Goal: Feedback & Contribution: Contribute content

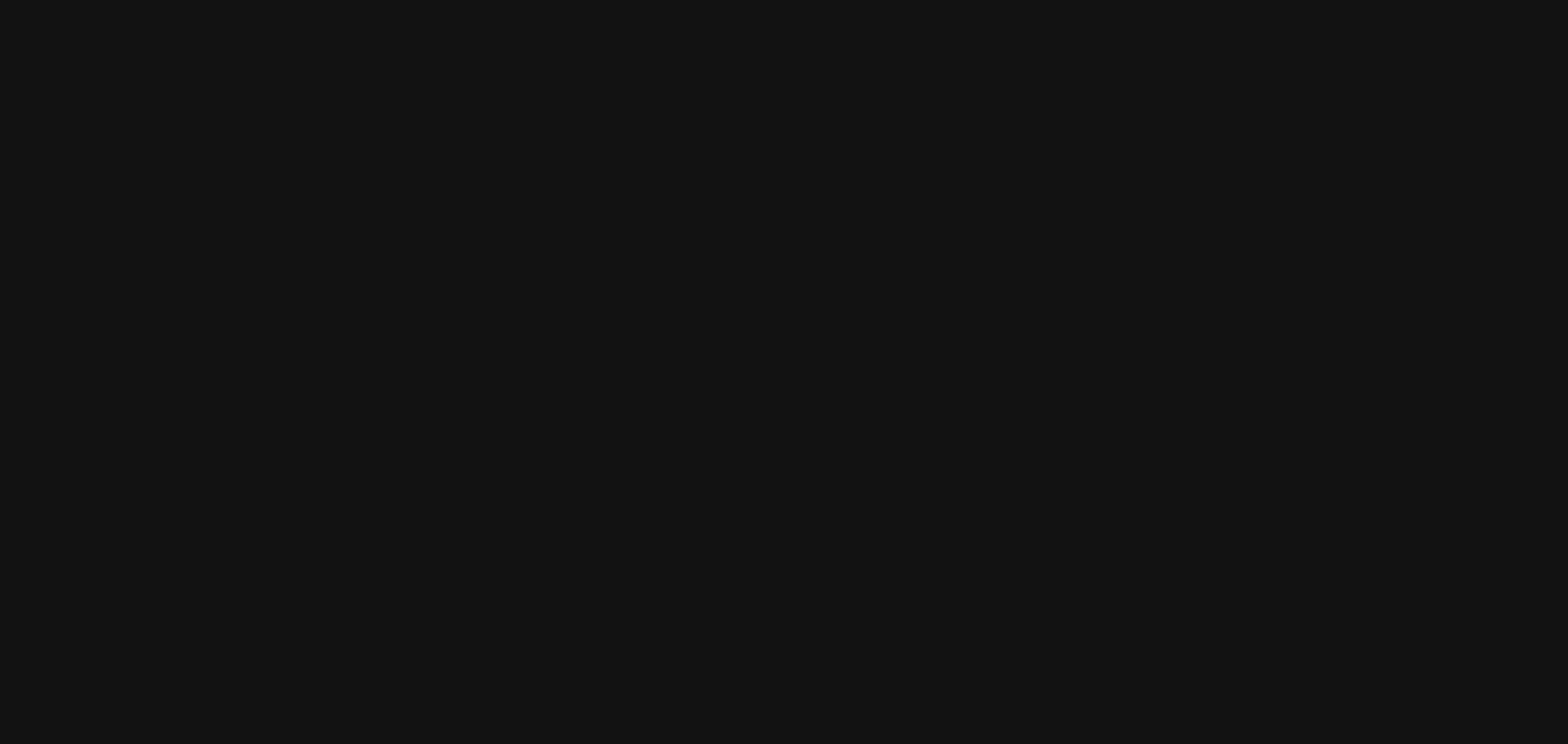
click at [596, 0] on html at bounding box center [784, 0] width 1568 height 0
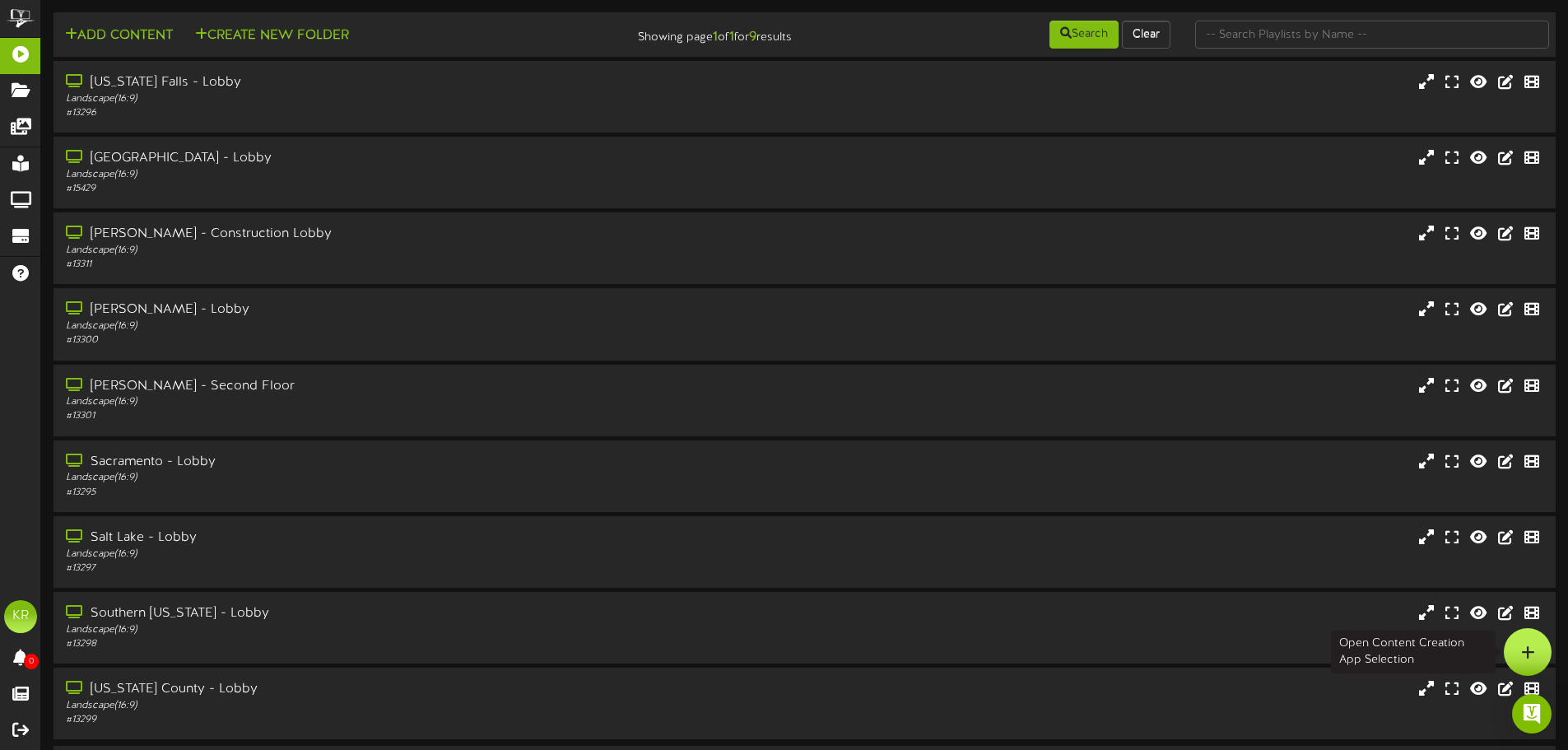
click at [1519, 653] on div at bounding box center [1528, 652] width 48 height 48
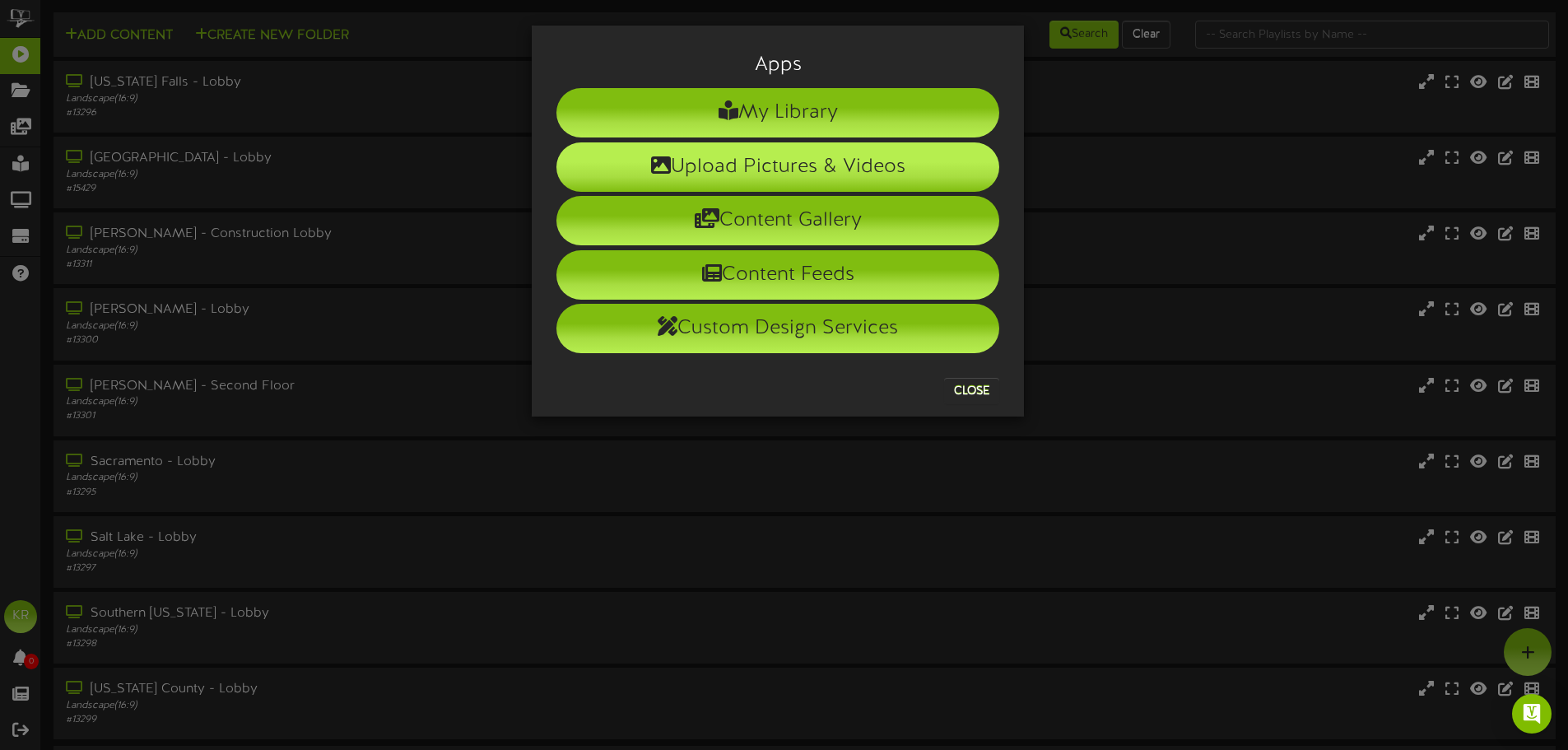
click at [821, 172] on li "Upload Pictures & Videos" at bounding box center [778, 167] width 443 height 49
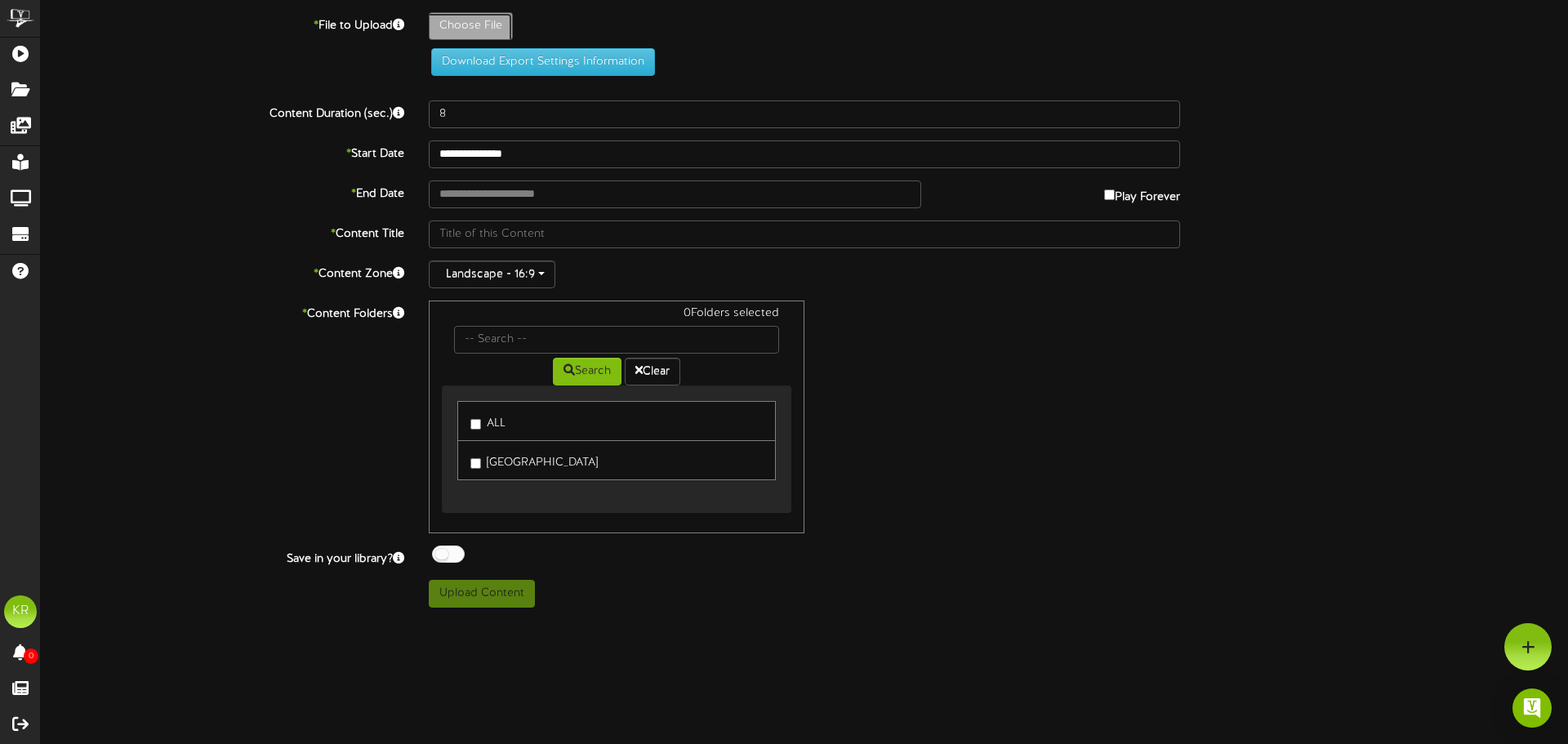
type input "**********"
type input "INSTALLS8-25"
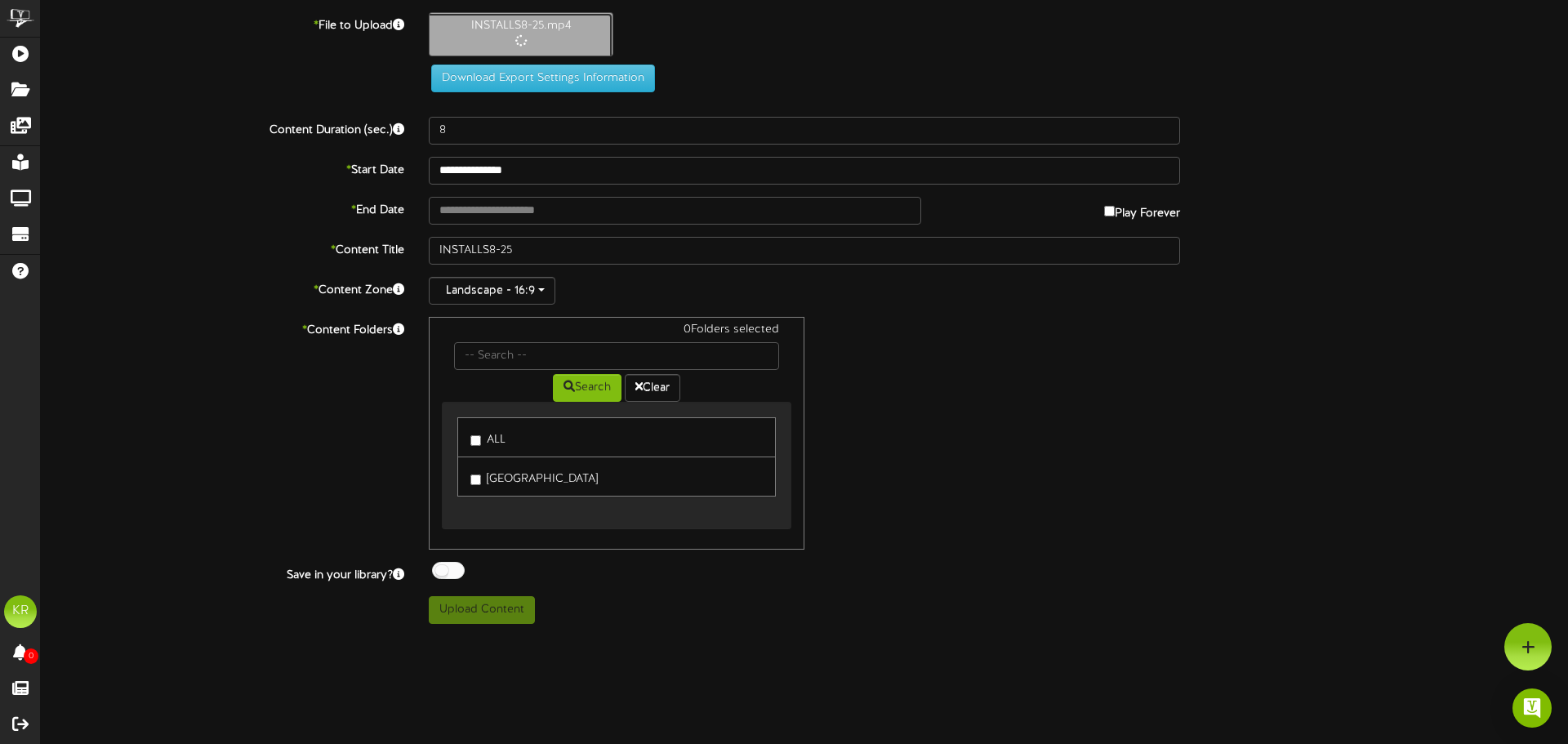
type input "10"
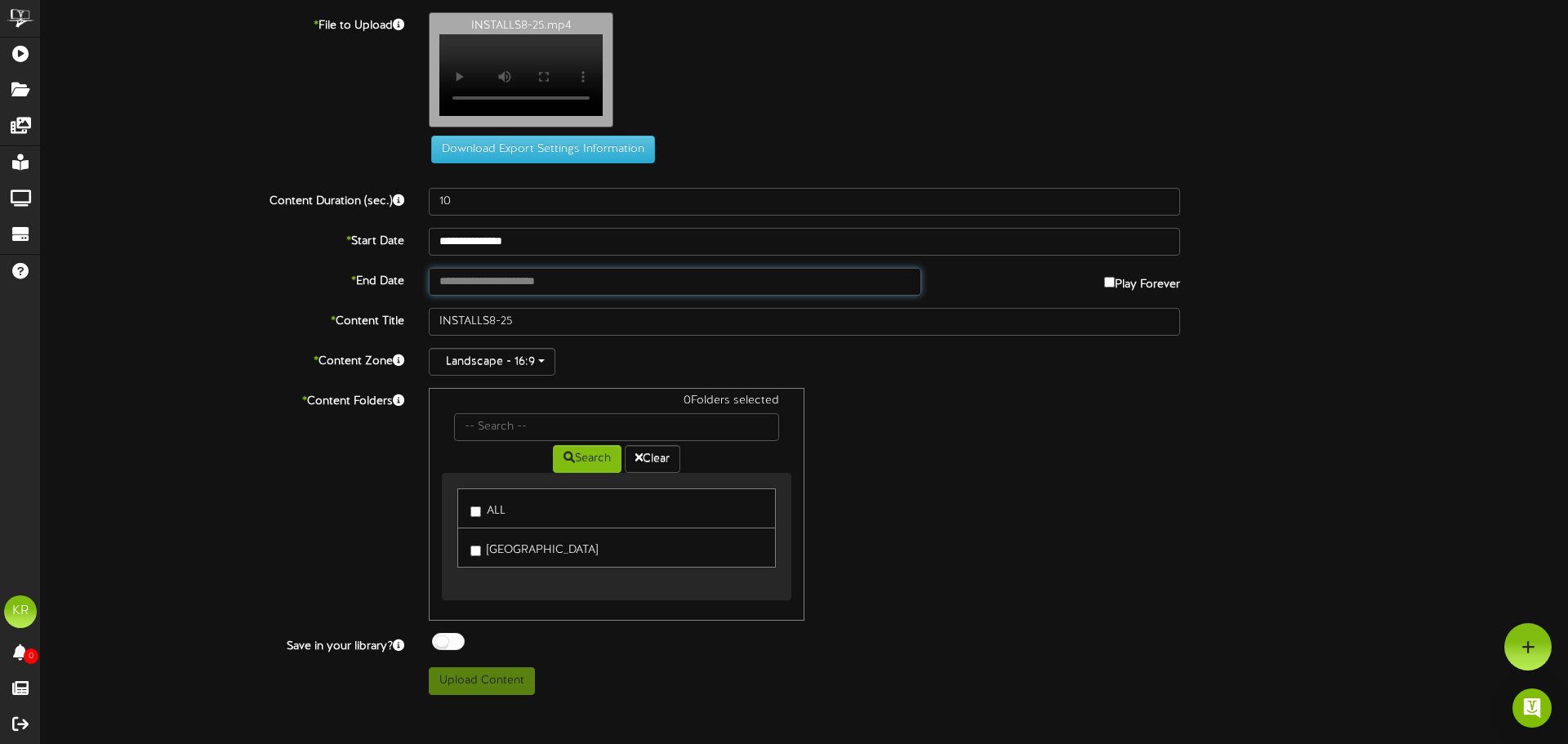
click at [524, 286] on input "text" at bounding box center [675, 281] width 493 height 27
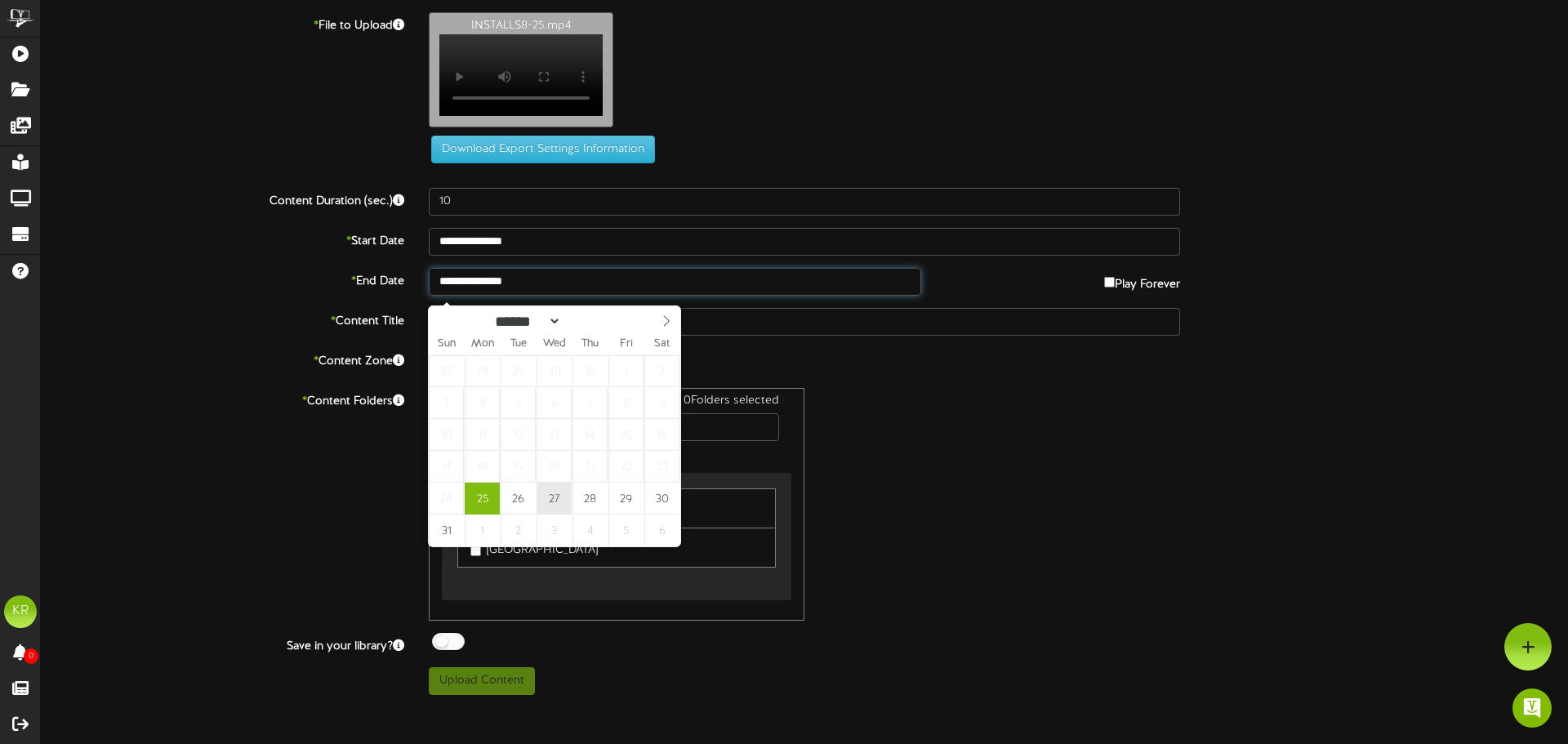
type input "**********"
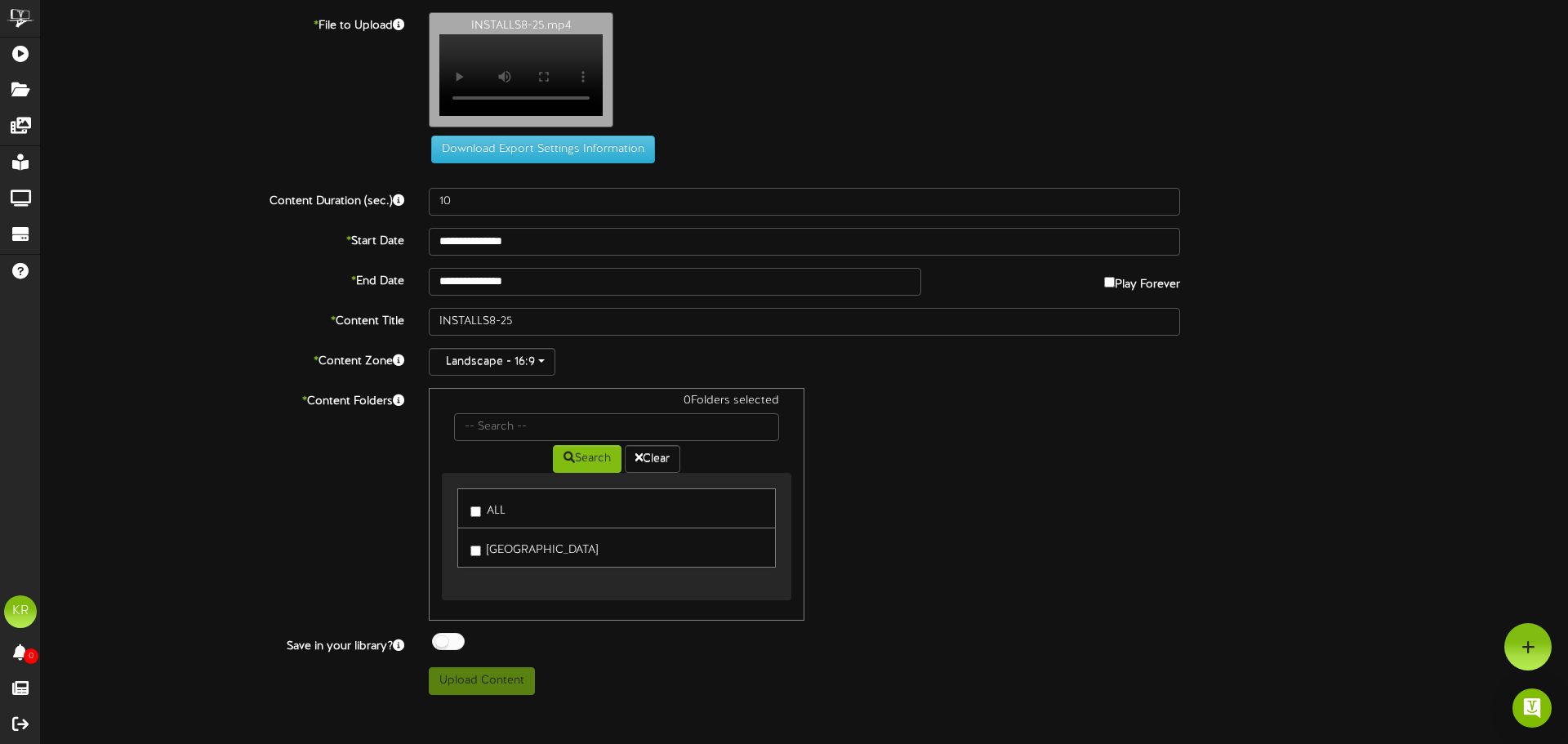
click at [468, 518] on link "ALL" at bounding box center [617, 508] width 319 height 40
click at [482, 518] on label "ALL" at bounding box center [488, 508] width 35 height 22
click at [462, 681] on button "Upload Content" at bounding box center [482, 680] width 106 height 27
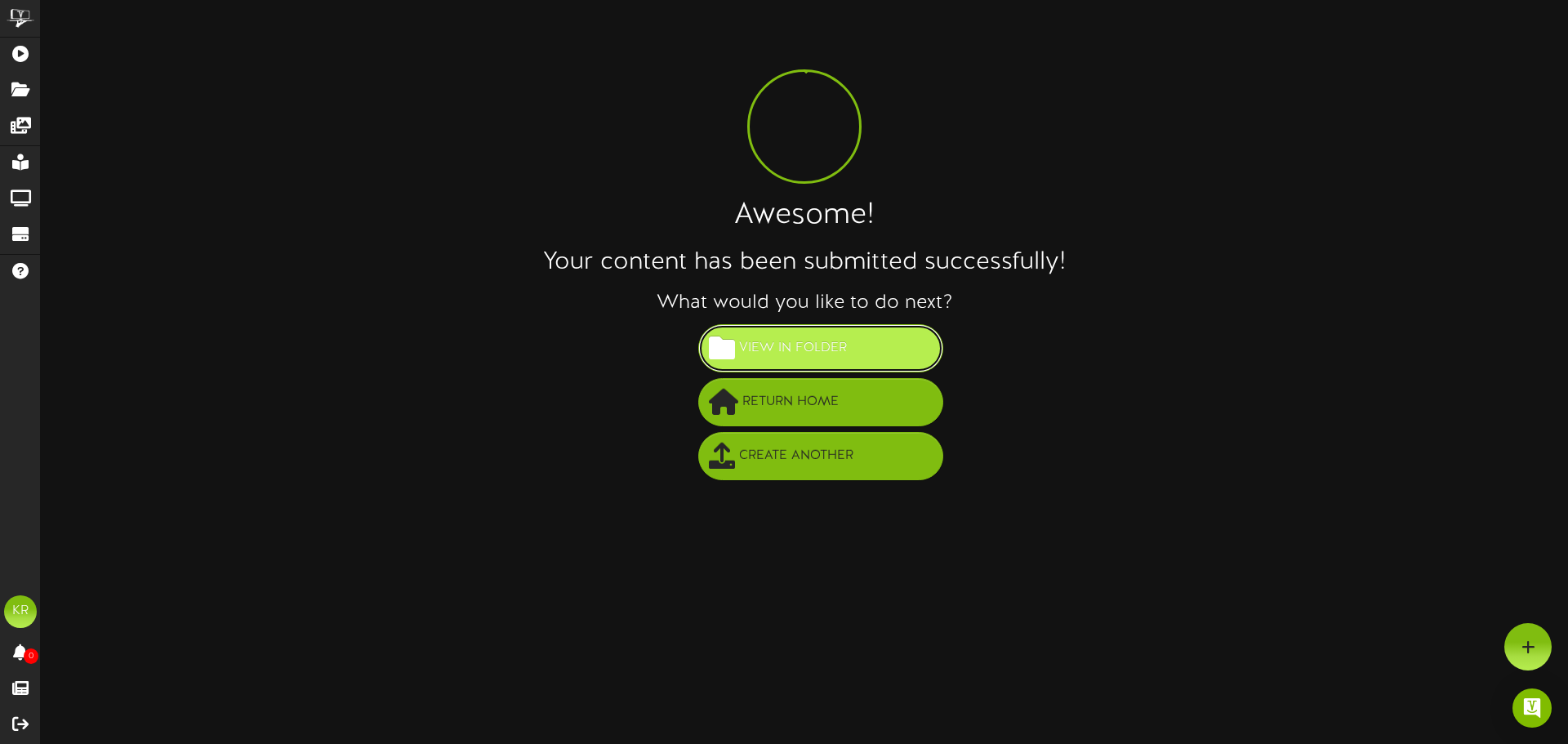
click at [909, 342] on button "View in Folder" at bounding box center [820, 348] width 245 height 48
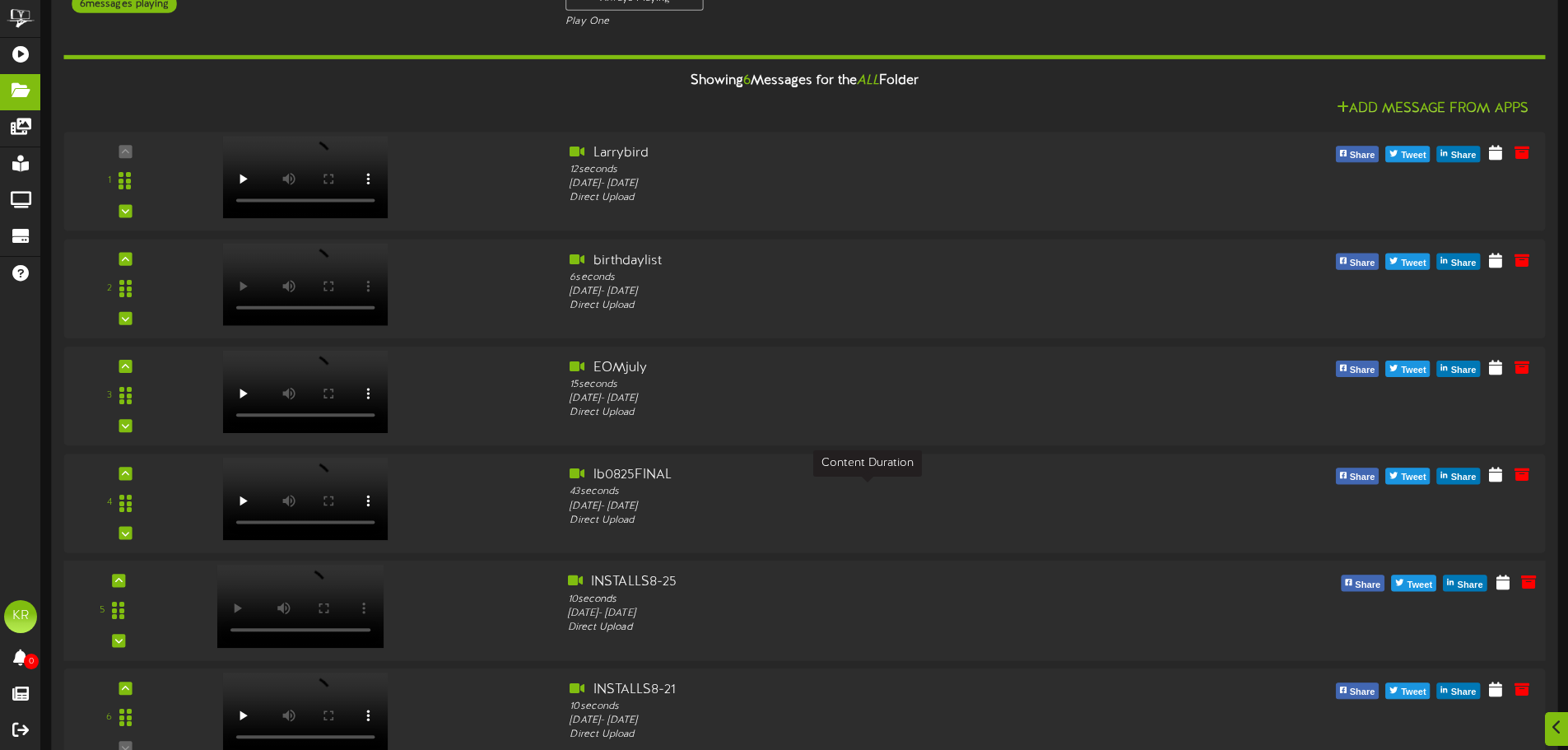
scroll to position [164, 0]
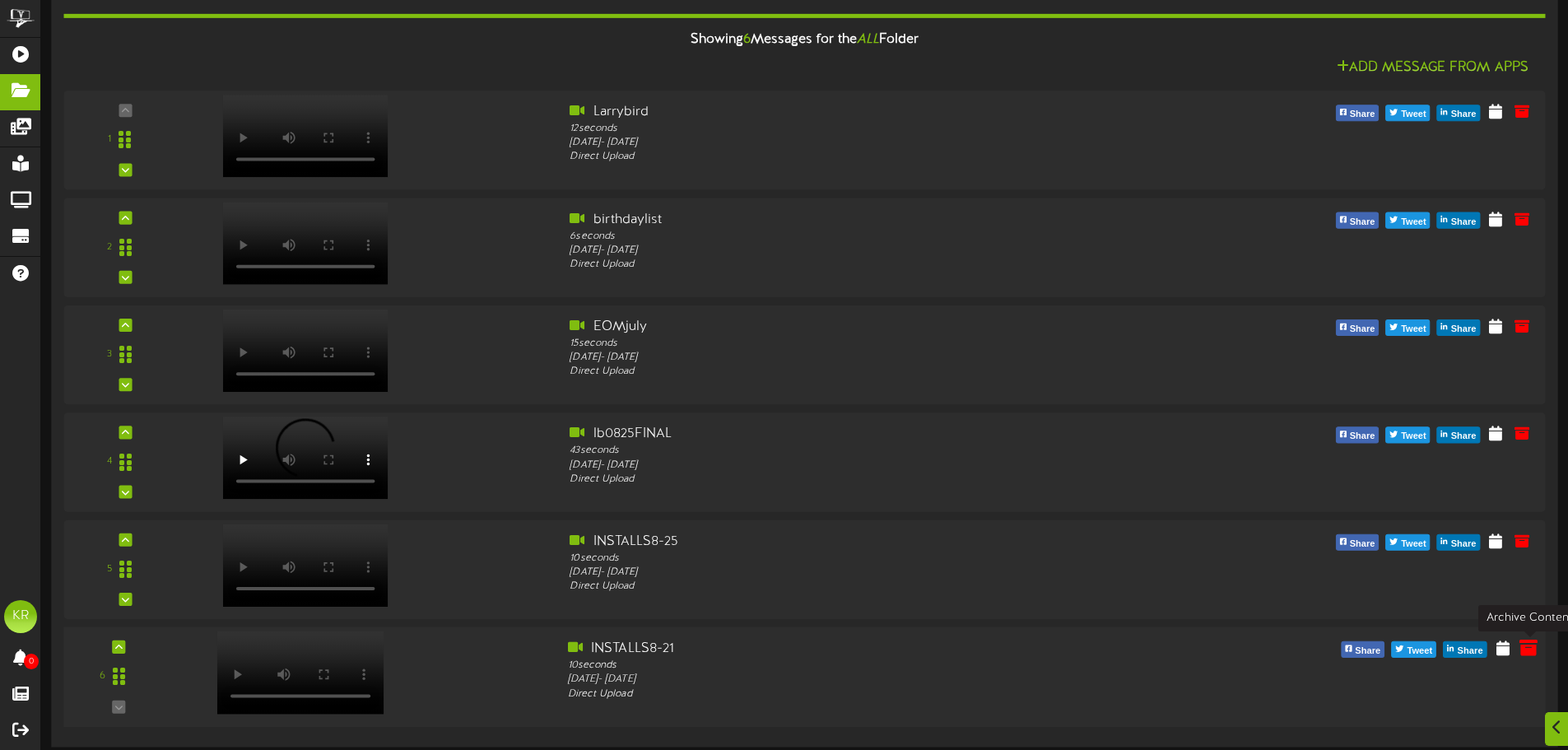
click at [1533, 654] on icon at bounding box center [1529, 647] width 18 height 18
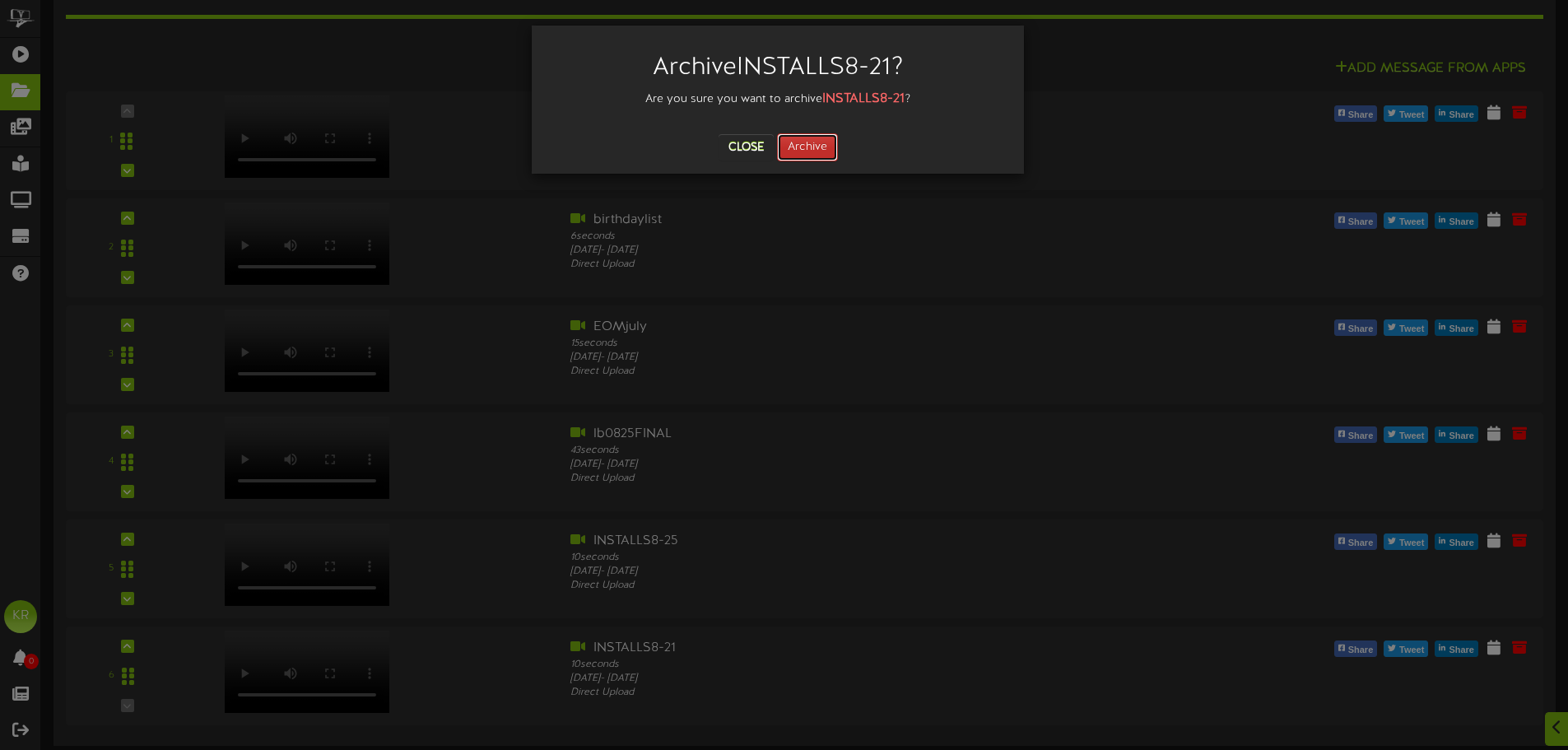
click at [834, 156] on button "Archive" at bounding box center [807, 147] width 61 height 28
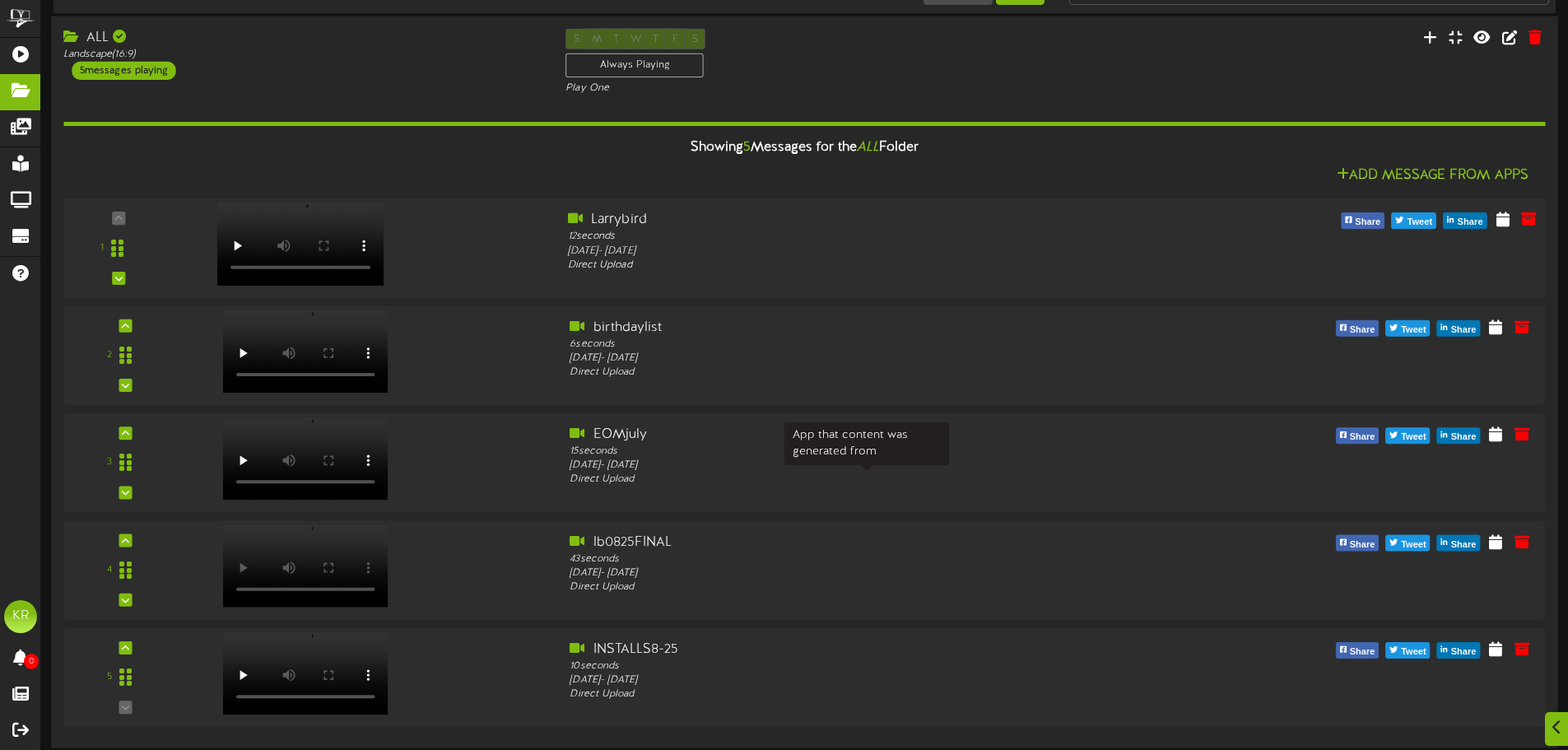
scroll to position [0, 0]
